Goal: Navigation & Orientation: Go to known website

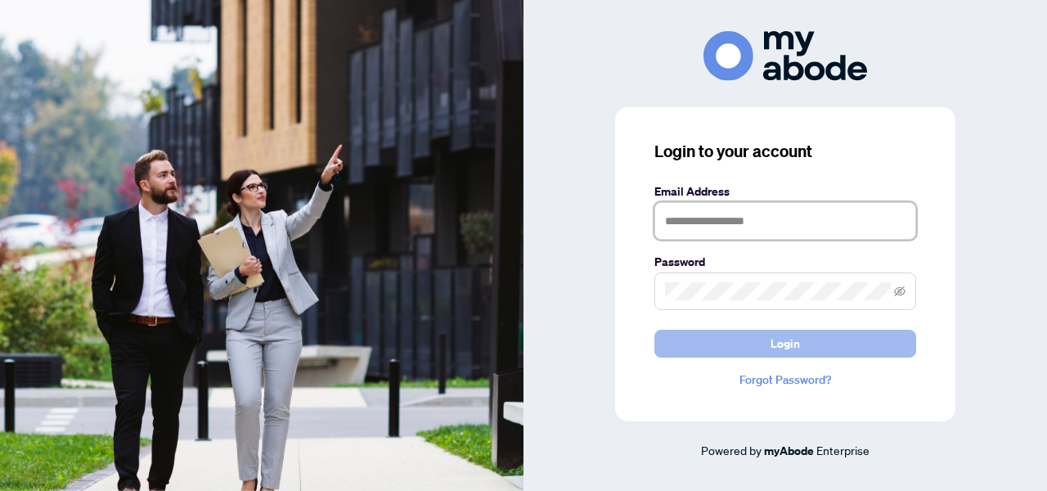
type input "**********"
click at [779, 332] on span "Login" at bounding box center [784, 343] width 29 height 26
